Goal: Check status: Check status

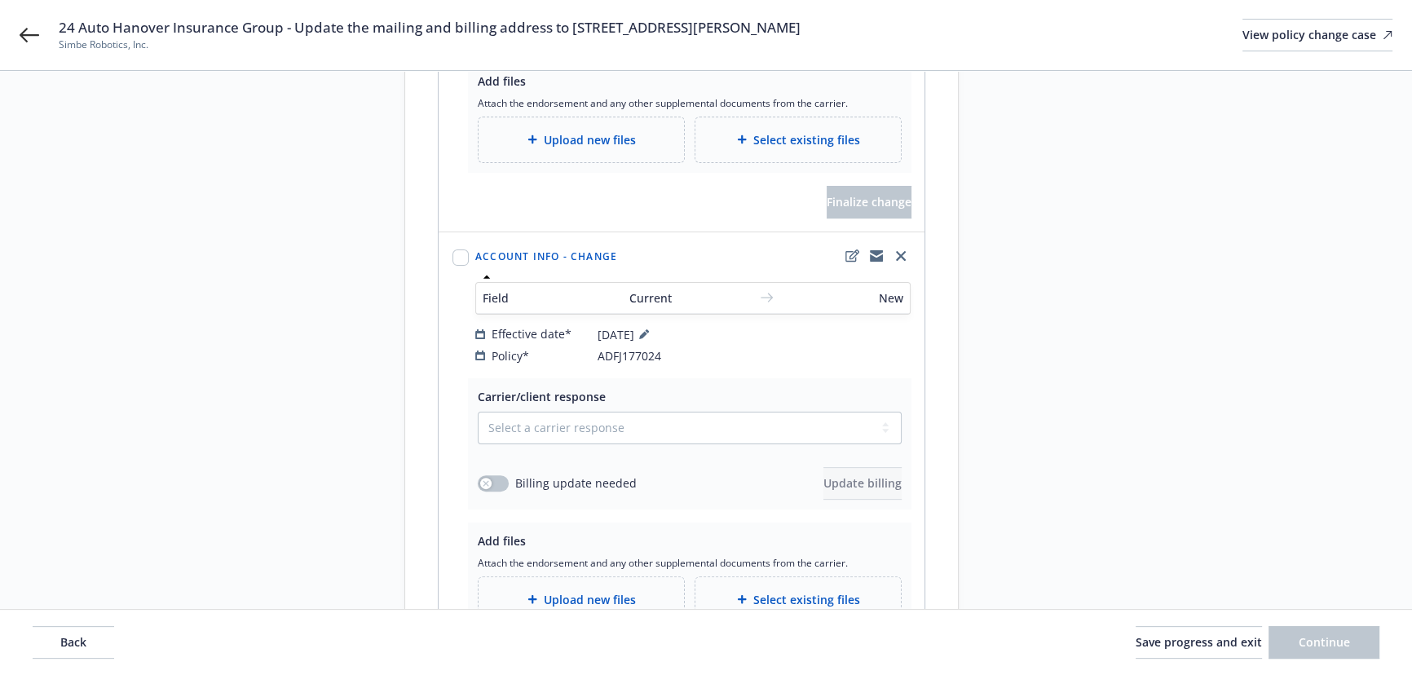
scroll to position [651, 0]
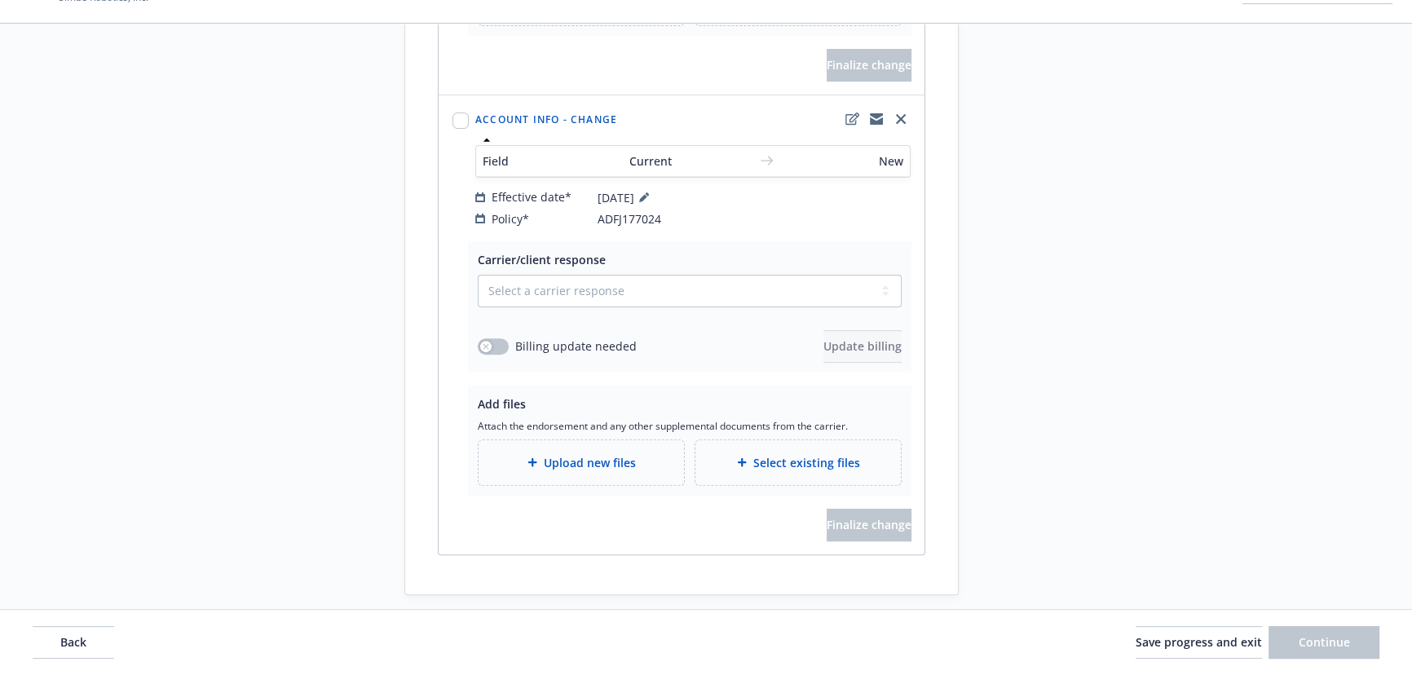
click at [603, 210] on span "ADFJ177024" at bounding box center [630, 218] width 64 height 17
